Goal: Information Seeking & Learning: Learn about a topic

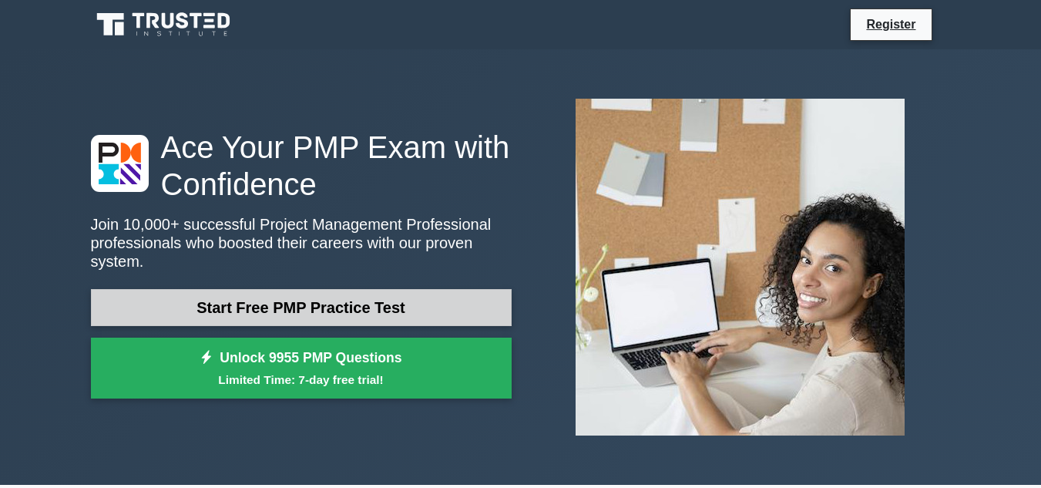
click at [304, 290] on link "Start Free PMP Practice Test" at bounding box center [301, 307] width 421 height 37
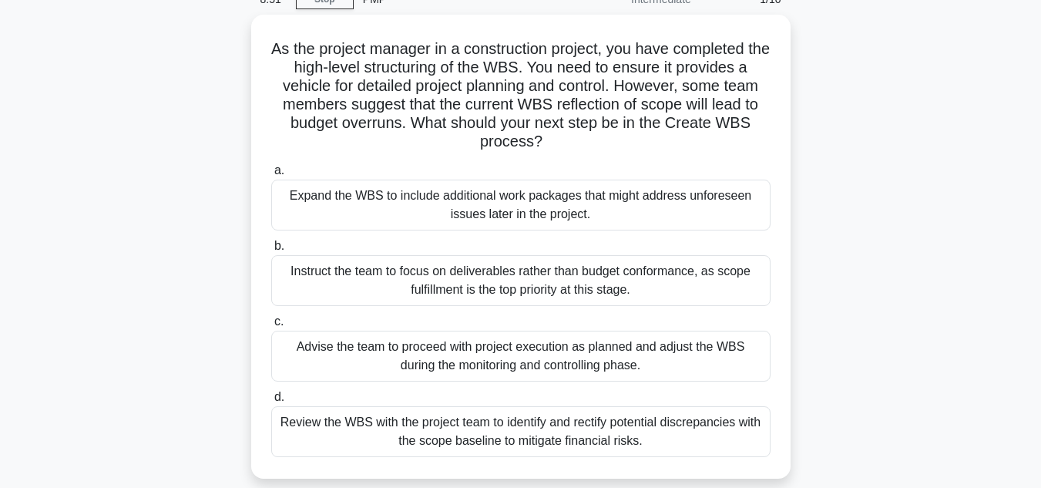
scroll to position [74, 0]
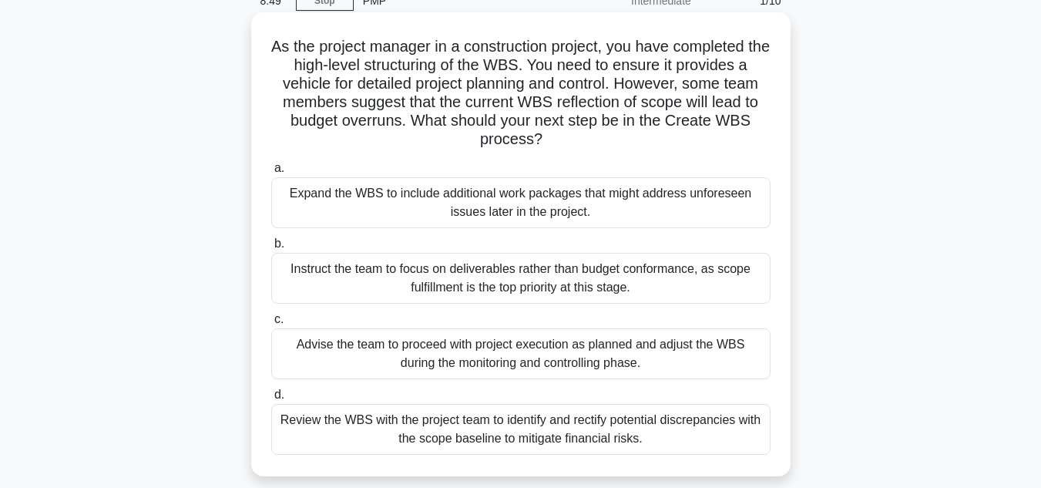
click at [533, 219] on div "Expand the WBS to include additional work packages that might address unforesee…" at bounding box center [521, 202] width 500 height 51
click at [271, 173] on input "a. Expand the WBS to include additional work packages that might address unfore…" at bounding box center [271, 168] width 0 height 10
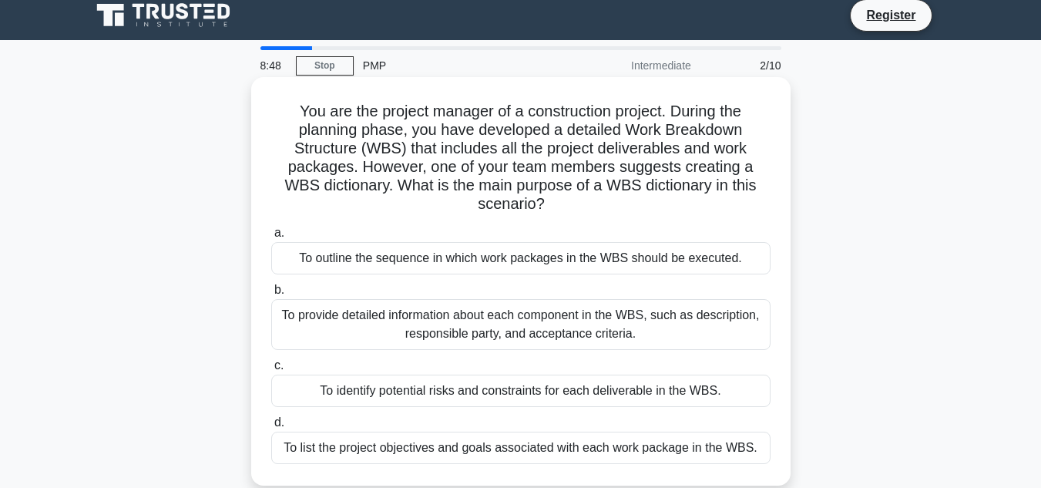
scroll to position [0, 0]
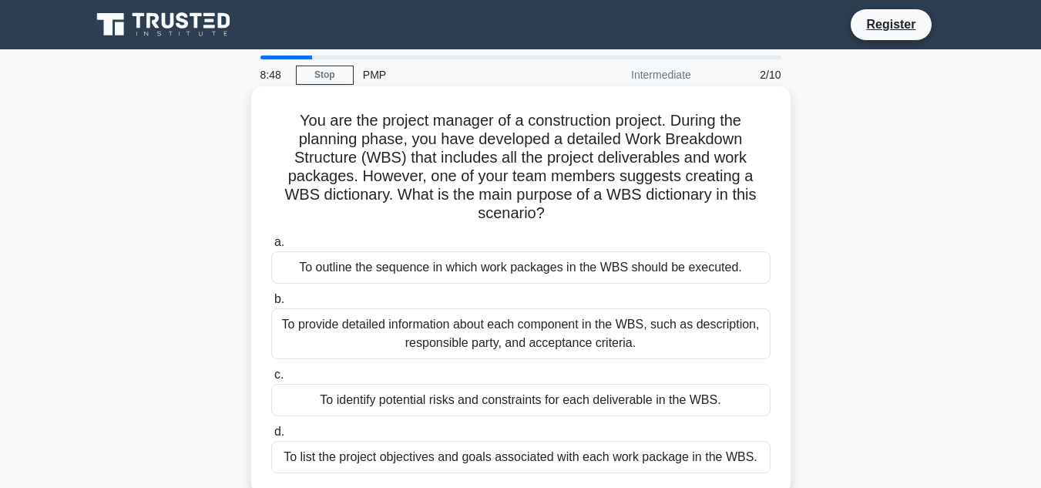
click at [412, 194] on div "You are the project manager of a construction project. During the planning phas…" at bounding box center [520, 291] width 527 height 396
click at [590, 349] on div "To provide detailed information about each component in the WBS, such as descri…" at bounding box center [521, 333] width 500 height 51
click at [271, 304] on input "b. To provide detailed information about each component in the WBS, such as des…" at bounding box center [271, 299] width 0 height 10
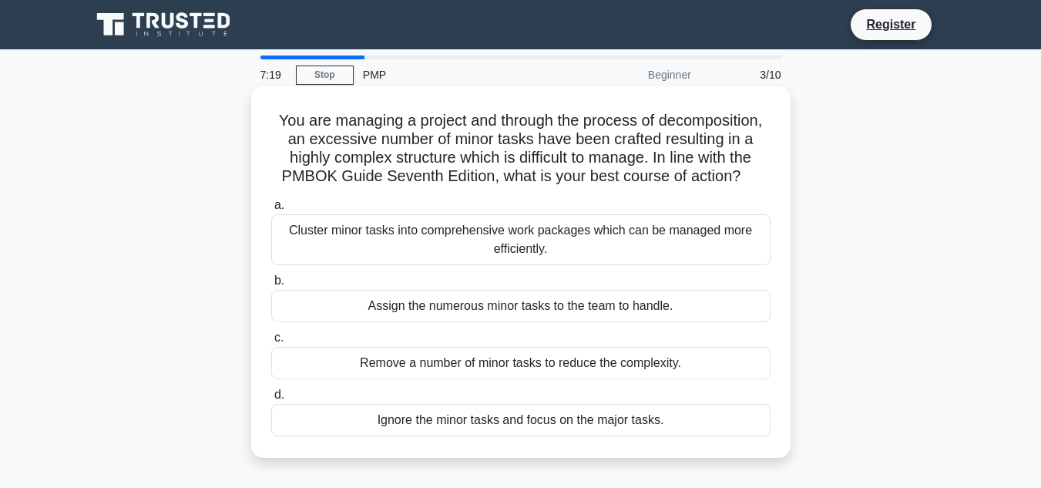
click at [517, 237] on div "Cluster minor tasks into comprehensive work packages which can be managed more …" at bounding box center [521, 239] width 500 height 51
click at [271, 210] on input "a. Cluster minor tasks into comprehensive work packages which can be managed mo…" at bounding box center [271, 205] width 0 height 10
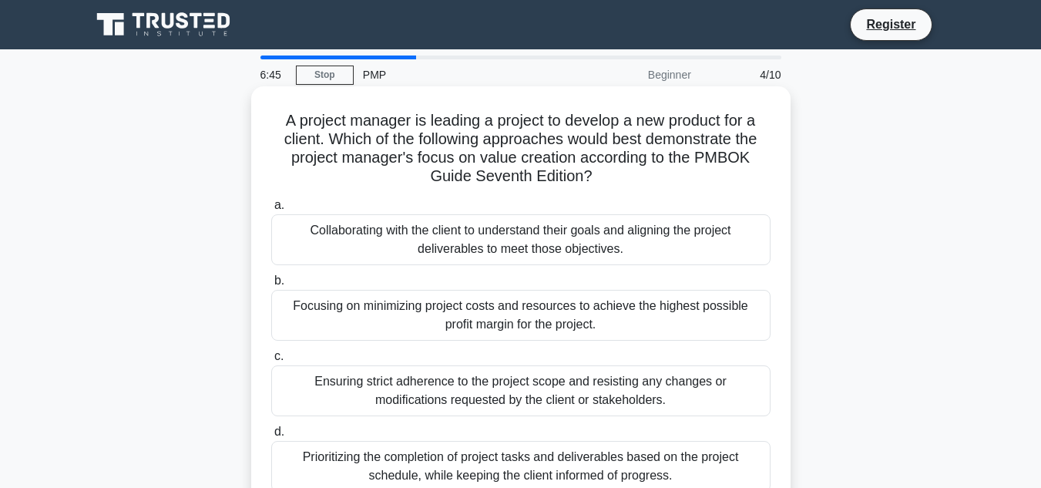
click at [611, 237] on div "Collaborating with the client to understand their goals and aligning the projec…" at bounding box center [521, 239] width 500 height 51
click at [271, 210] on input "a. Collaborating with the client to understand their goals and aligning the pro…" at bounding box center [271, 205] width 0 height 10
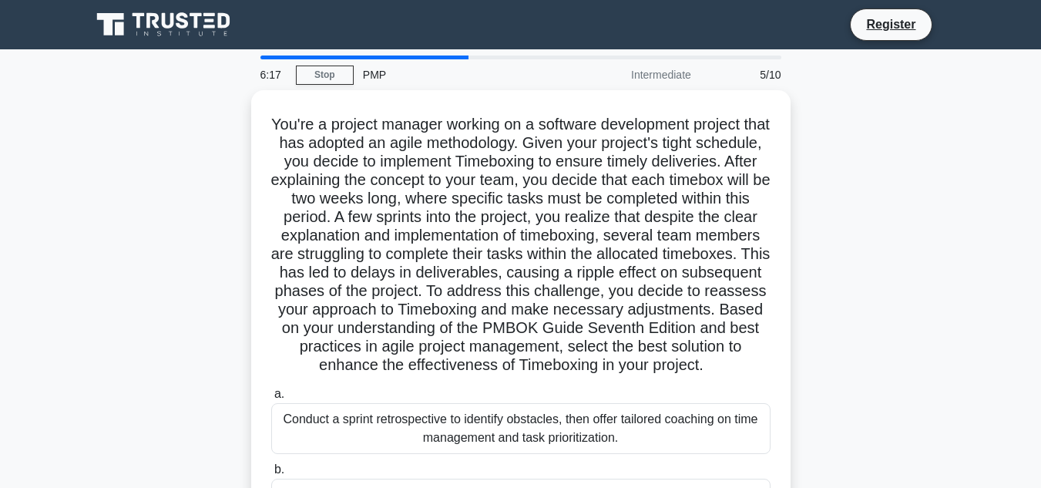
scroll to position [345, 0]
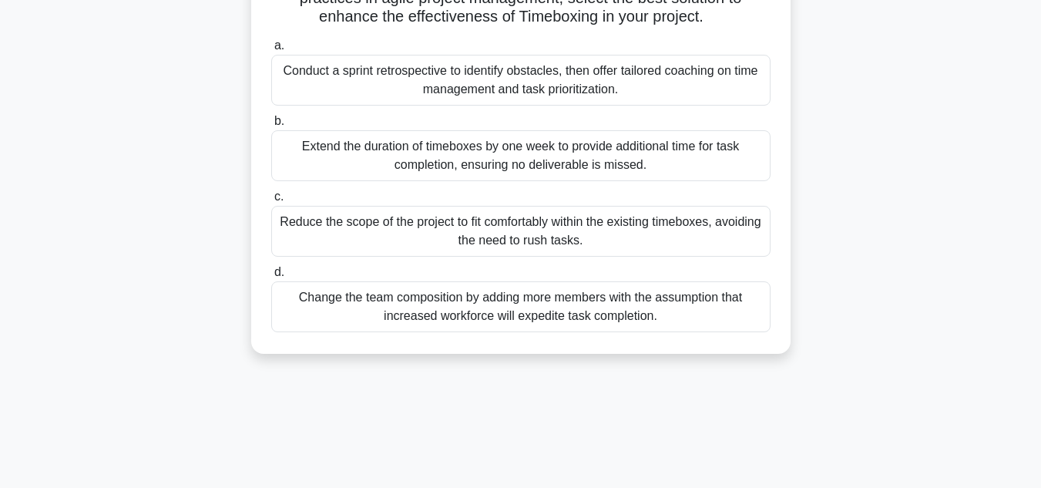
click at [412, 106] on div "Conduct a sprint retrospective to identify obstacles, then offer tailored coach…" at bounding box center [521, 80] width 500 height 51
click at [271, 51] on input "a. Conduct a sprint retrospective to identify obstacles, then offer tailored co…" at bounding box center [271, 46] width 0 height 10
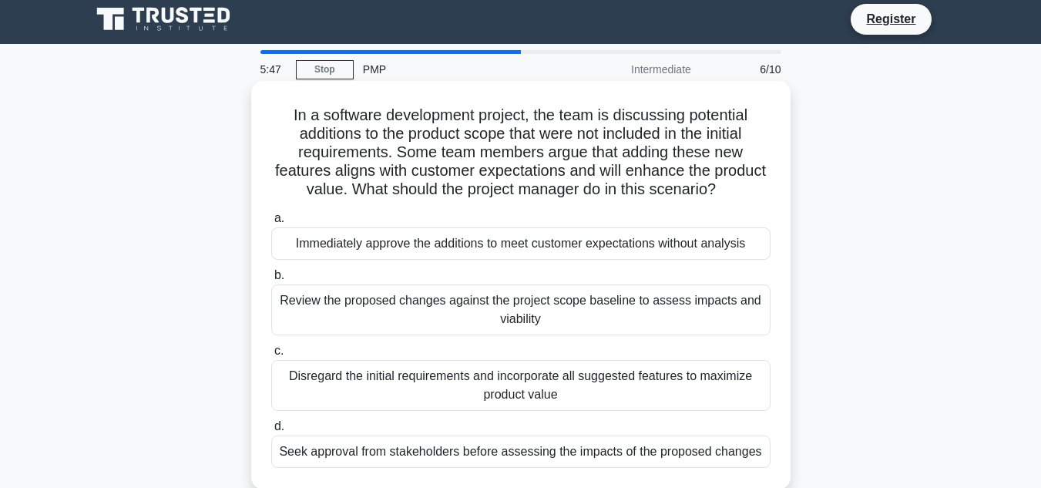
scroll to position [0, 0]
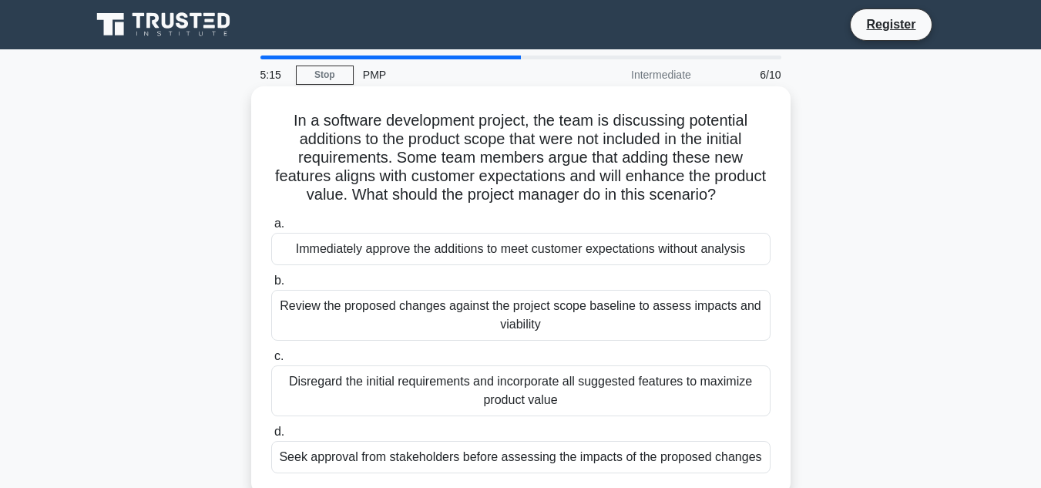
click at [583, 311] on div "Review the proposed changes against the project scope baseline to assess impact…" at bounding box center [521, 315] width 500 height 51
click at [271, 286] on input "b. Review the proposed changes against the project scope baseline to assess imp…" at bounding box center [271, 281] width 0 height 10
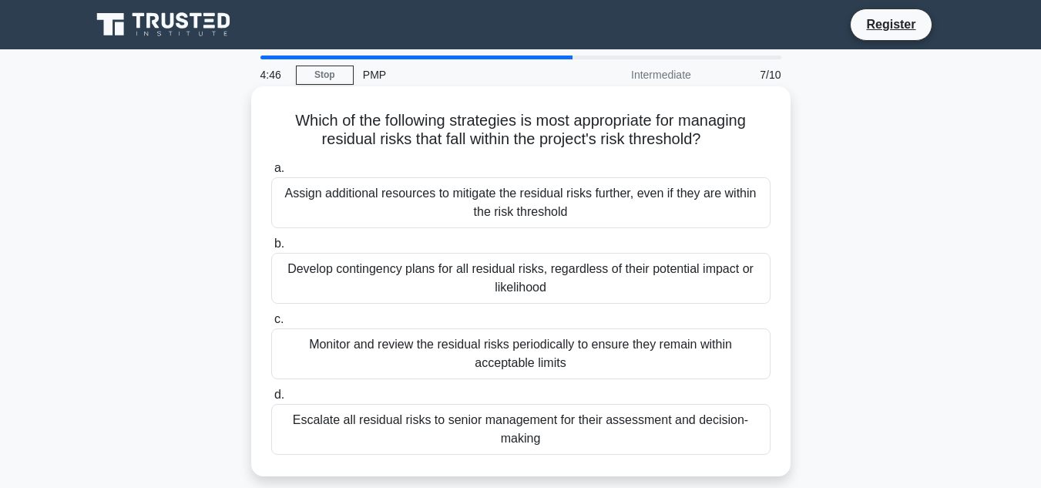
click at [552, 359] on div "Monitor and review the residual risks periodically to ensure they remain within…" at bounding box center [521, 353] width 500 height 51
click at [271, 325] on input "c. Monitor and review the residual risks periodically to ensure they remain wit…" at bounding box center [271, 320] width 0 height 10
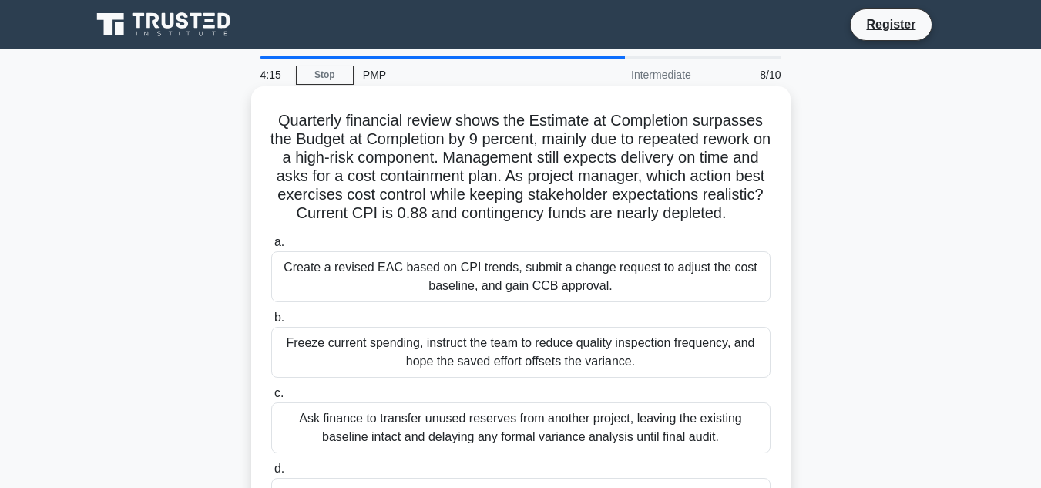
click at [656, 302] on div "Create a revised EAC based on CPI trends, submit a change request to adjust the…" at bounding box center [521, 276] width 500 height 51
click at [271, 247] on input "a. Create a revised EAC based on CPI trends, submit a change request to adjust …" at bounding box center [271, 242] width 0 height 10
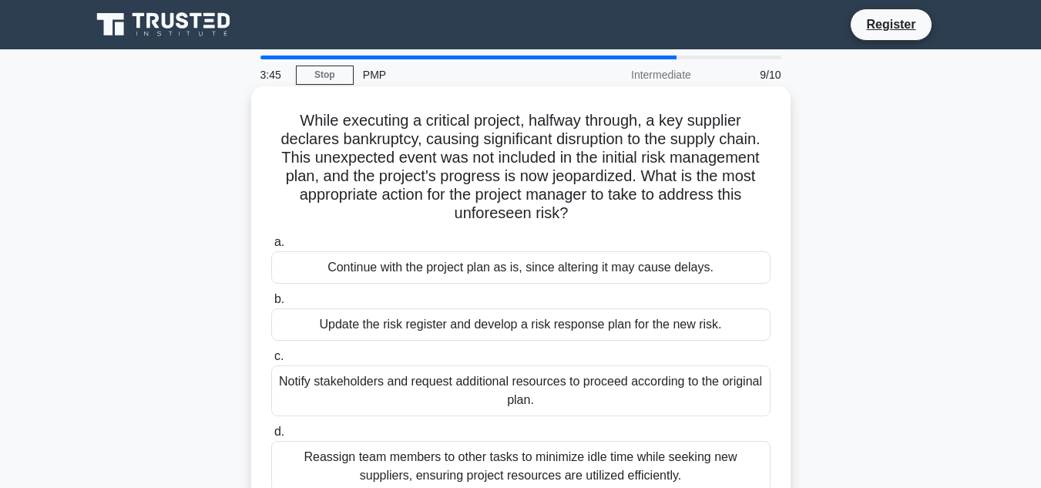
click at [611, 321] on div "Update the risk register and develop a risk response plan for the new risk." at bounding box center [521, 324] width 500 height 32
click at [271, 304] on input "b. Update the risk register and develop a risk response plan for the new risk." at bounding box center [271, 299] width 0 height 10
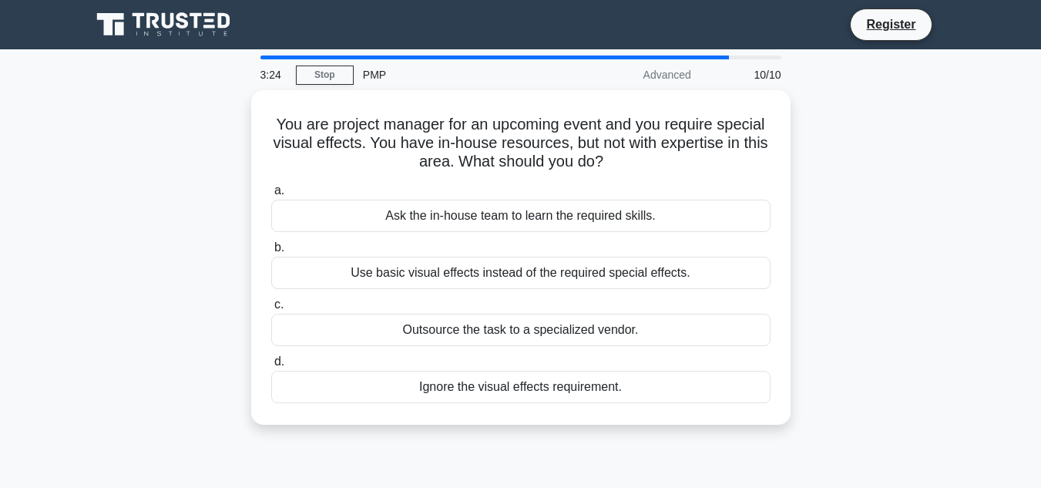
click at [611, 321] on div "Outsource the task to a specialized vendor." at bounding box center [521, 330] width 500 height 32
click at [271, 310] on input "c. Outsource the task to a specialized vendor." at bounding box center [271, 305] width 0 height 10
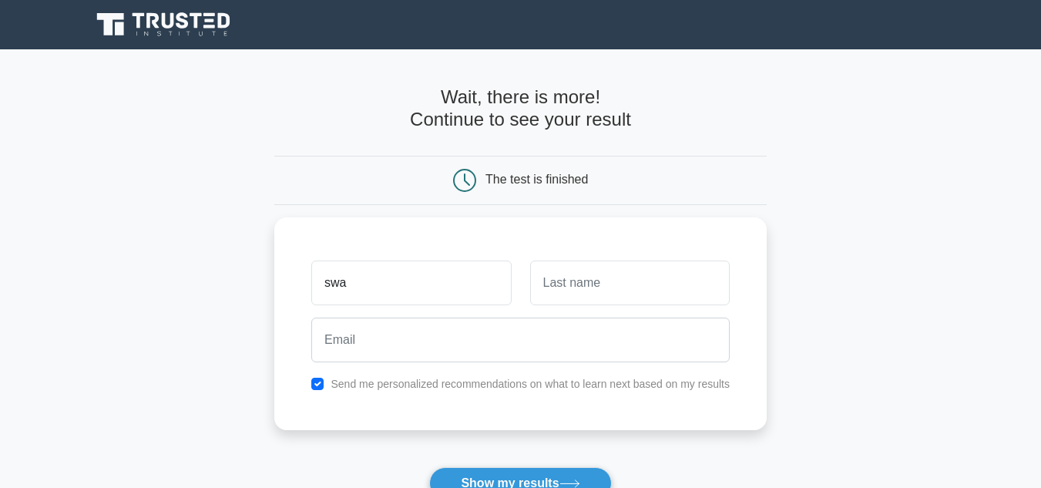
type input "swa"
type input "m"
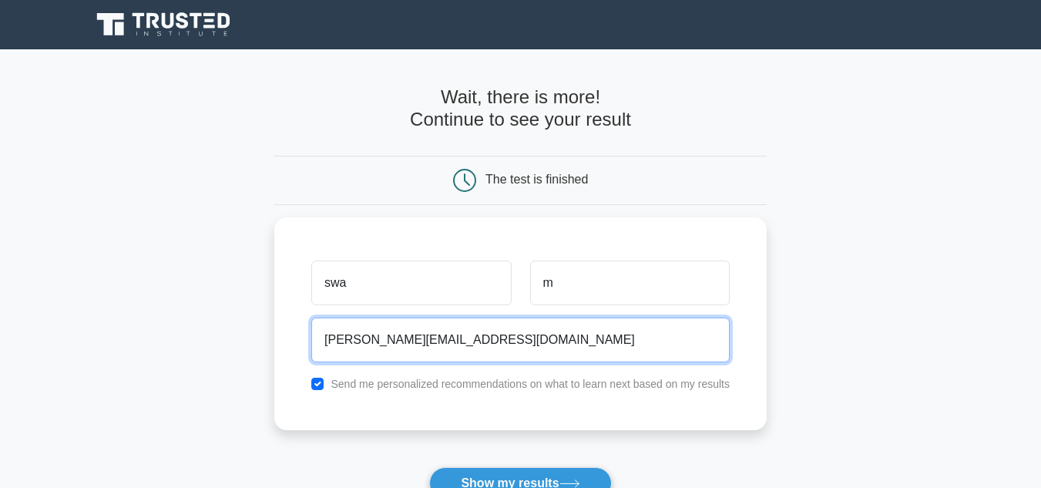
type input "swapna.mkj@gmail.com"
click at [429, 467] on button "Show my results" at bounding box center [520, 483] width 182 height 32
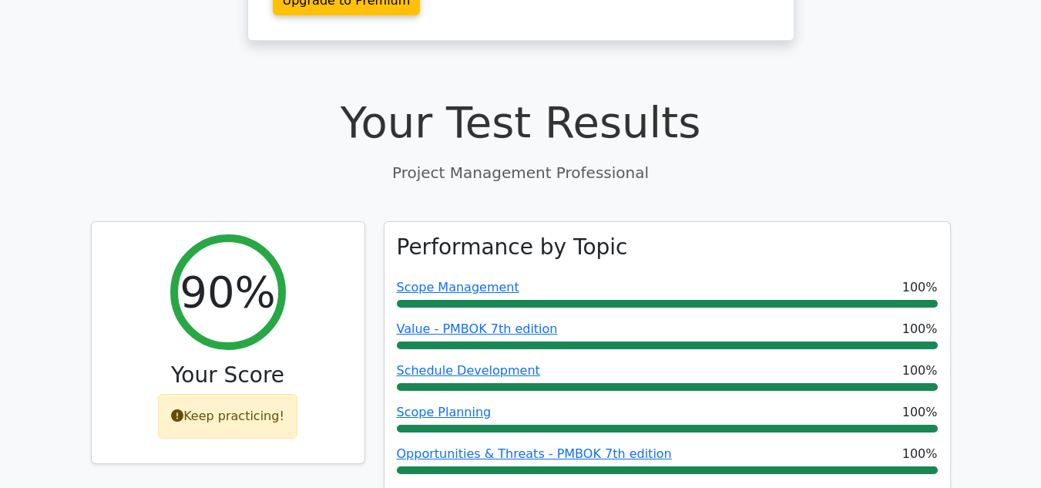
scroll to position [853, 0]
